Goal: Find specific page/section: Find specific page/section

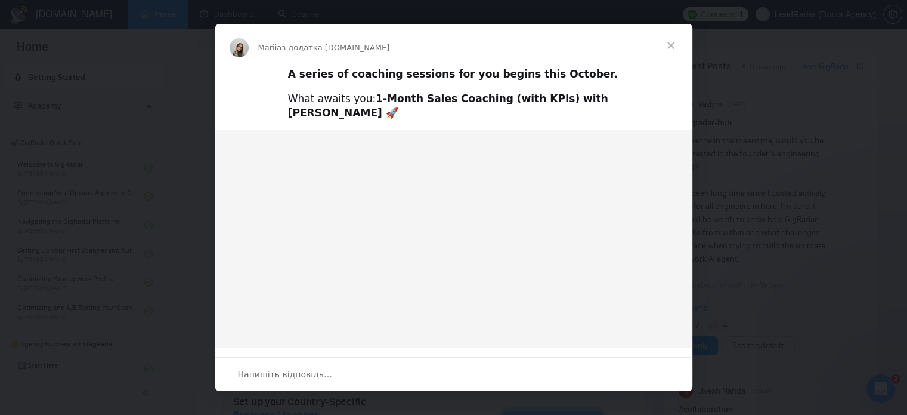
click at [828, 17] on div "Месенджер Intercom" at bounding box center [453, 207] width 907 height 415
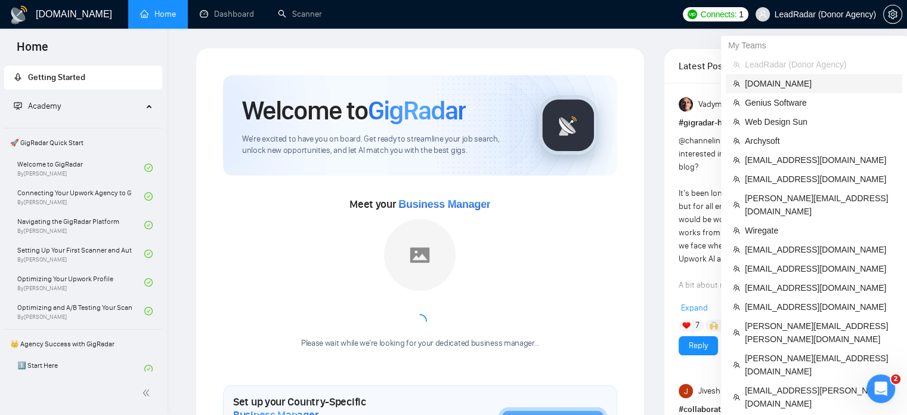
click at [767, 84] on span "[DOMAIN_NAME]" at bounding box center [820, 83] width 150 height 13
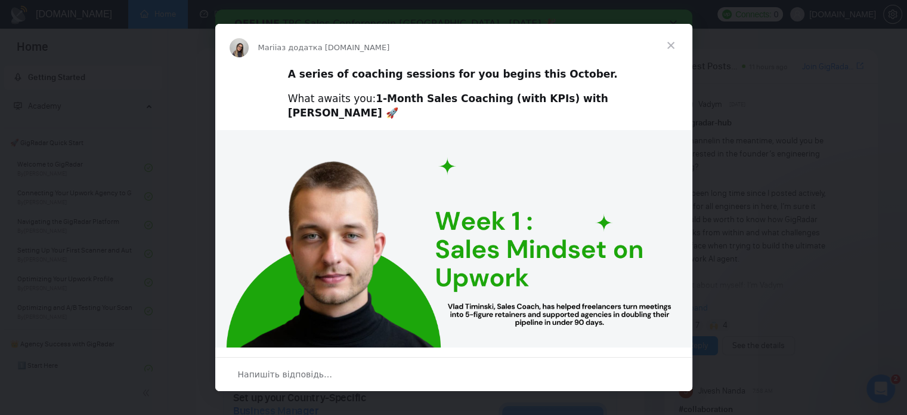
click at [664, 44] on span "Закрити" at bounding box center [671, 45] width 43 height 43
